Goal: Task Accomplishment & Management: Manage account settings

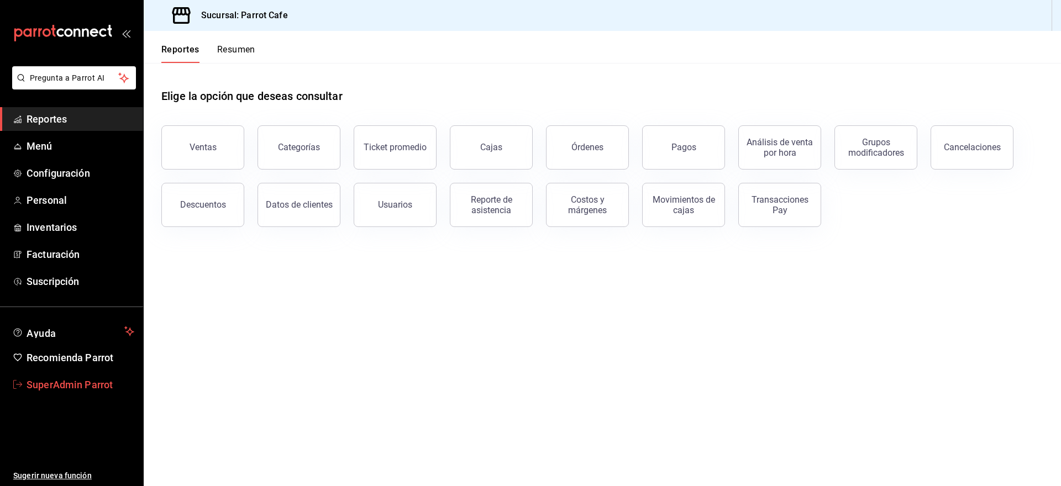
click at [43, 389] on span "SuperAdmin Parrot" at bounding box center [81, 384] width 108 height 15
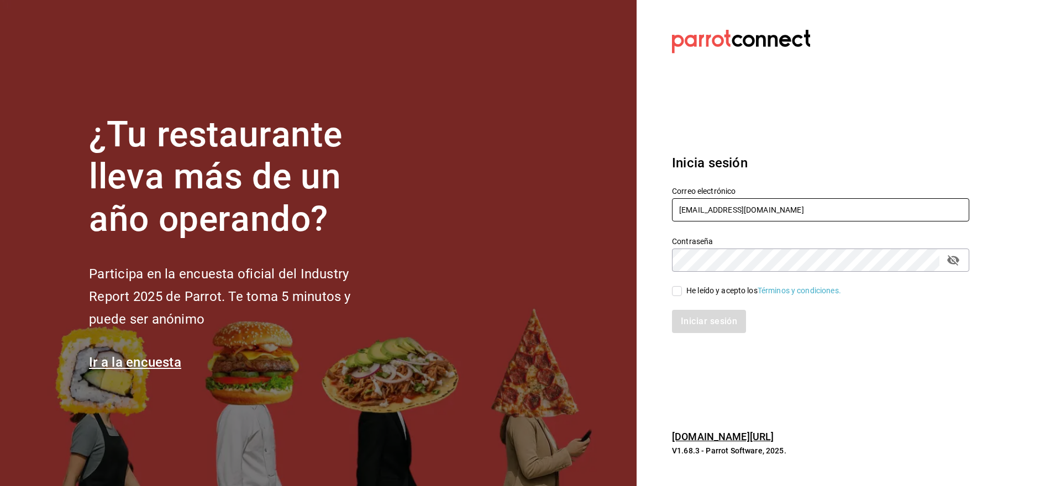
click at [704, 201] on input "cafeandrea@cdmx.com" at bounding box center [820, 209] width 297 height 23
paste input "vuelo@tamaulipas"
type input "vuelo@tamaulipas.com"
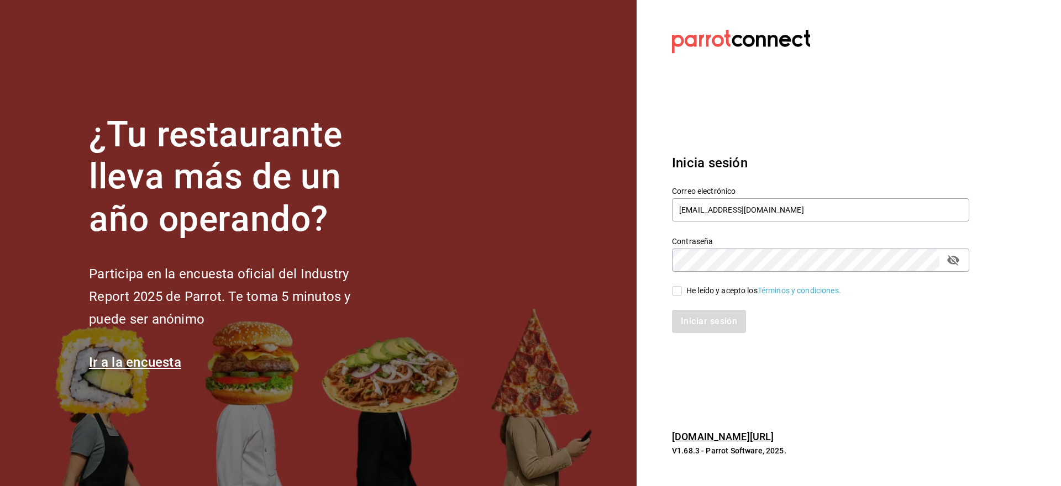
click at [718, 297] on div "Iniciar sesión" at bounding box center [814, 315] width 310 height 36
click at [717, 291] on div "He leído y acepto los Términos y condiciones." at bounding box center [763, 291] width 155 height 12
click at [682, 291] on input "He leído y acepto los Términos y condiciones." at bounding box center [677, 291] width 10 height 10
checkbox input "true"
click at [717, 338] on div "Inicia sesión Correo electrónico vuelo@tamaulipas.com Contraseña Contraseña He …" at bounding box center [820, 243] width 297 height 207
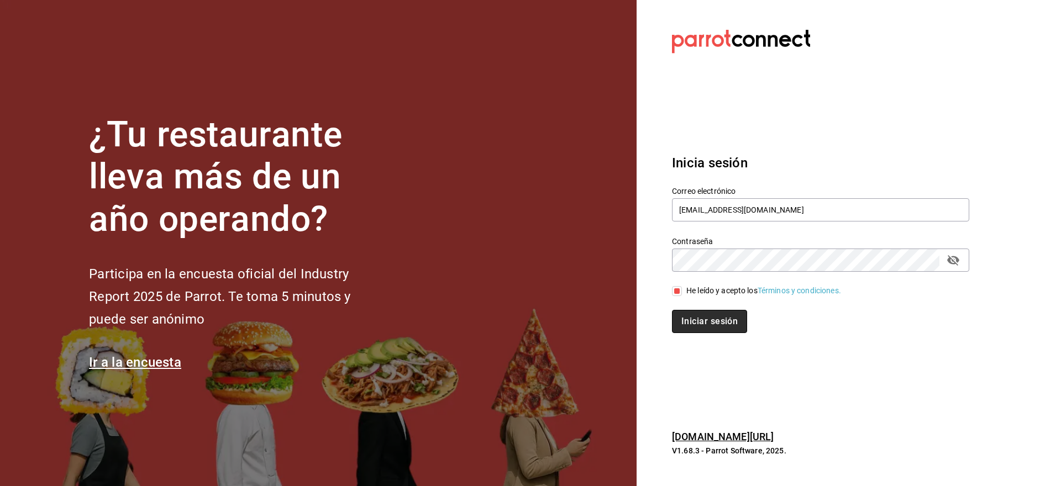
click at [715, 328] on button "Iniciar sesión" at bounding box center [709, 321] width 75 height 23
